Goal: Find specific page/section: Find specific page/section

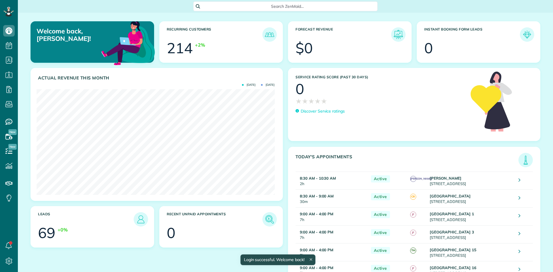
scroll to position [106, 238]
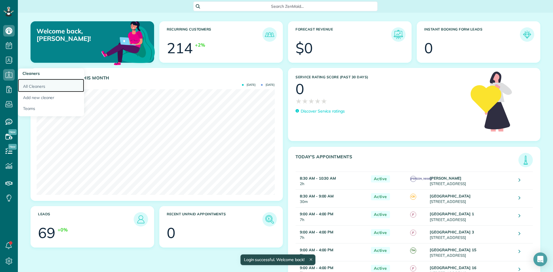
click at [26, 85] on link "All Cleaners" at bounding box center [51, 85] width 66 height 13
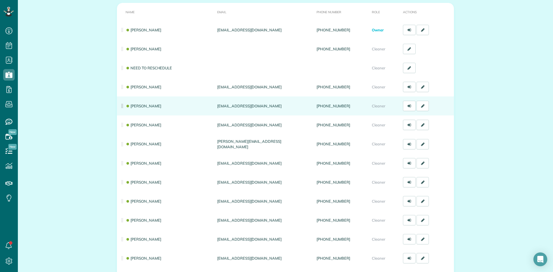
scroll to position [86, 0]
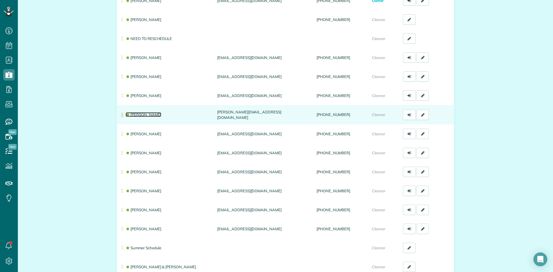
click at [136, 114] on link "[PERSON_NAME]" at bounding box center [144, 114] width 36 height 5
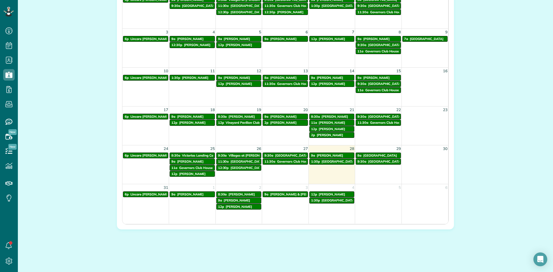
scroll to position [348, 0]
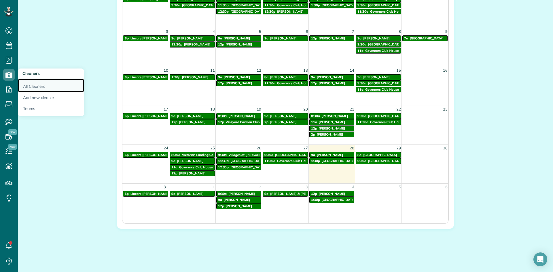
click at [35, 87] on link "All Cleaners" at bounding box center [51, 85] width 66 height 13
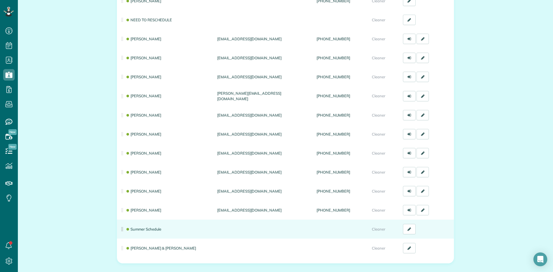
scroll to position [115, 0]
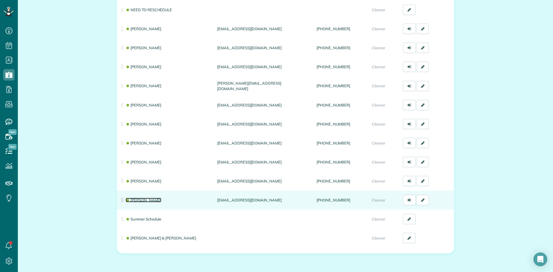
click at [138, 199] on link "[PERSON_NAME]" at bounding box center [144, 200] width 36 height 5
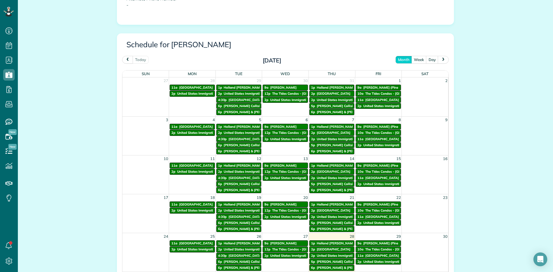
scroll to position [288, 0]
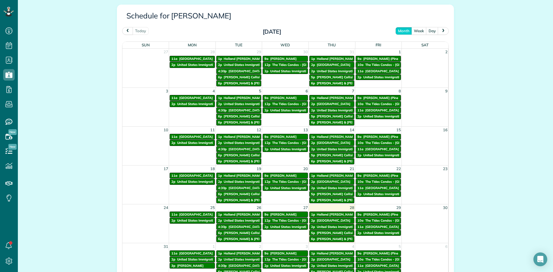
click at [66, 31] on div "All Cleaners Actions Edit Resend login info Inactivate Replace Patty Lunn Delet…" at bounding box center [286, 28] width 536 height 608
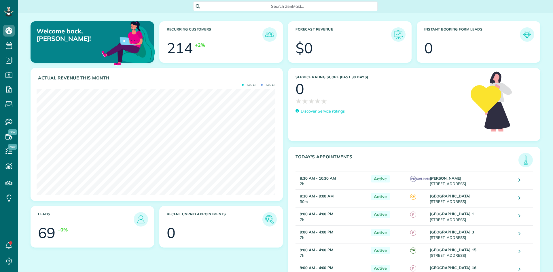
scroll to position [106, 238]
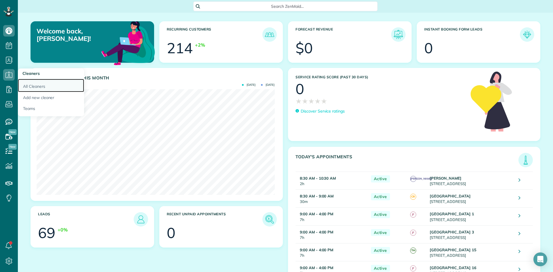
click at [35, 85] on link "All Cleaners" at bounding box center [51, 85] width 66 height 13
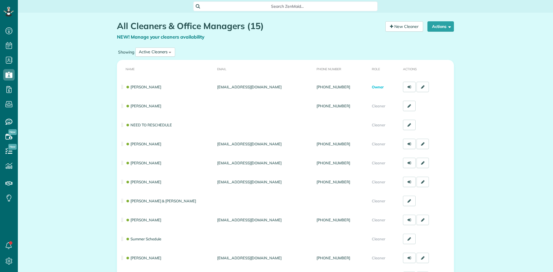
scroll to position [3, 3]
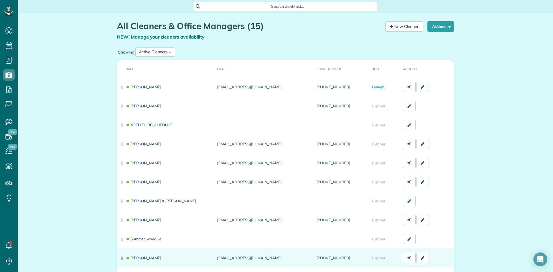
click at [144, 262] on td "[PERSON_NAME]" at bounding box center [166, 258] width 98 height 19
click at [143, 259] on link "Tina Hemphill" at bounding box center [144, 258] width 36 height 5
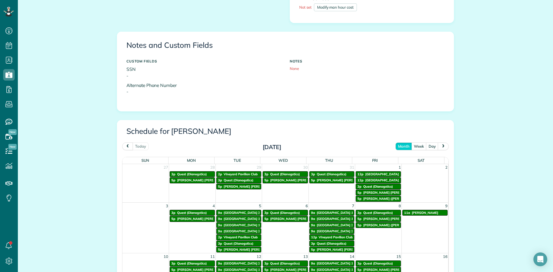
scroll to position [173, 0]
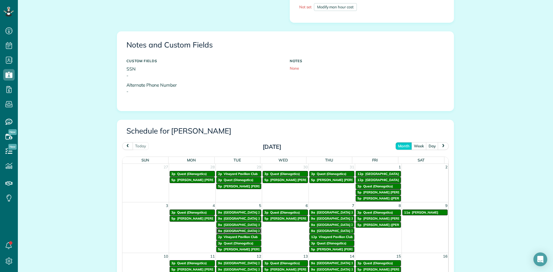
click at [236, 230] on span "[GEOGRAPHIC_DATA] 34" at bounding box center [243, 231] width 38 height 4
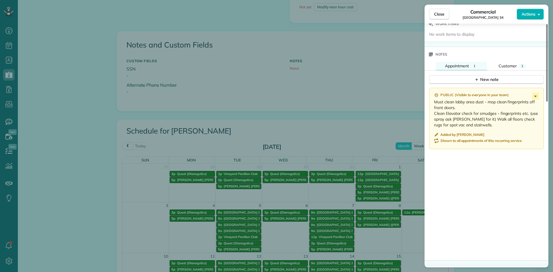
scroll to position [434, 0]
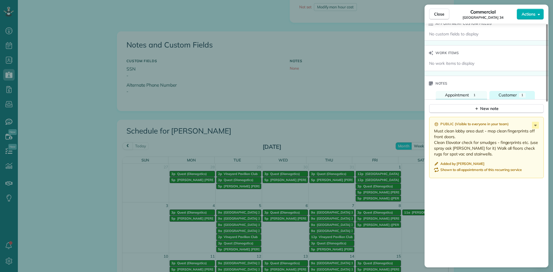
click at [499, 92] on div "Customer" at bounding box center [508, 95] width 18 height 6
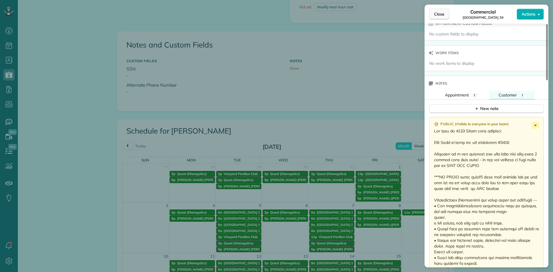
click at [439, 17] on span "Close" at bounding box center [439, 14] width 10 height 6
